Goal: Find specific page/section: Find specific page/section

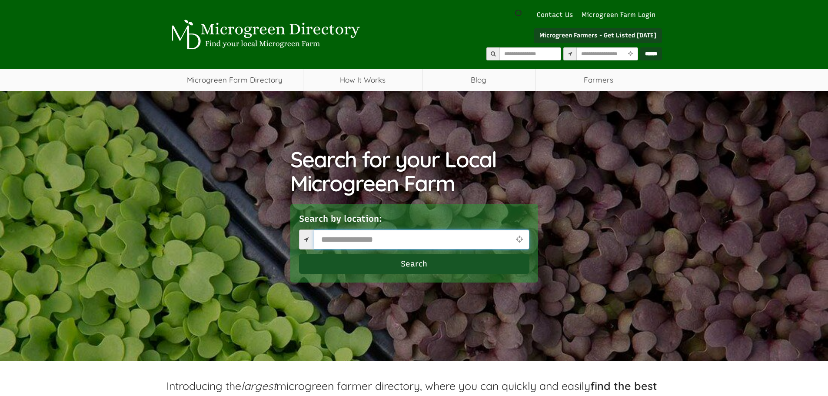
click at [376, 236] on input "text" at bounding box center [422, 240] width 216 height 20
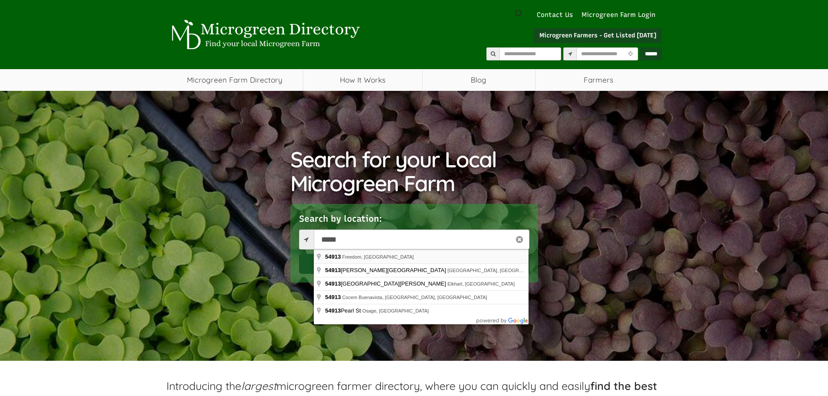
type input "**********"
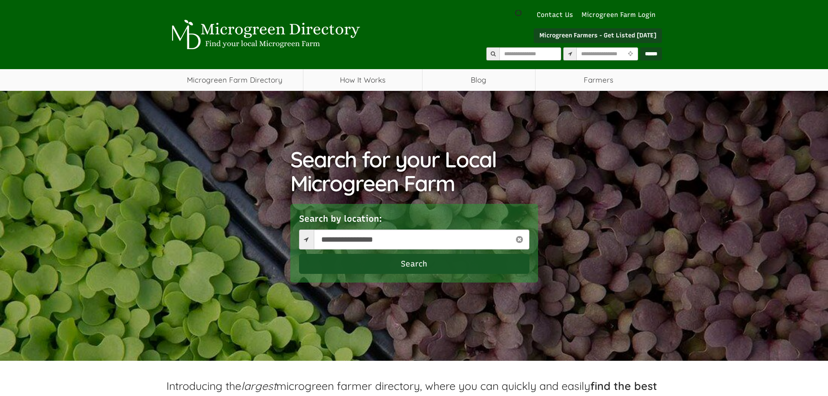
click at [408, 262] on button "Search" at bounding box center [414, 264] width 230 height 20
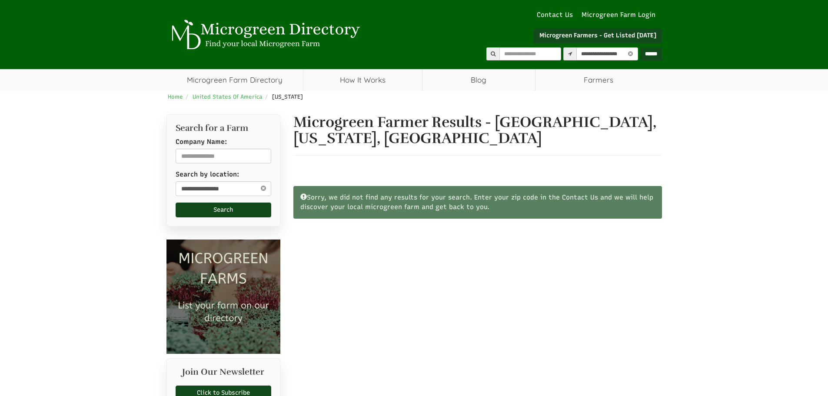
select select "Language Translate Widget"
